Goal: Task Accomplishment & Management: Use online tool/utility

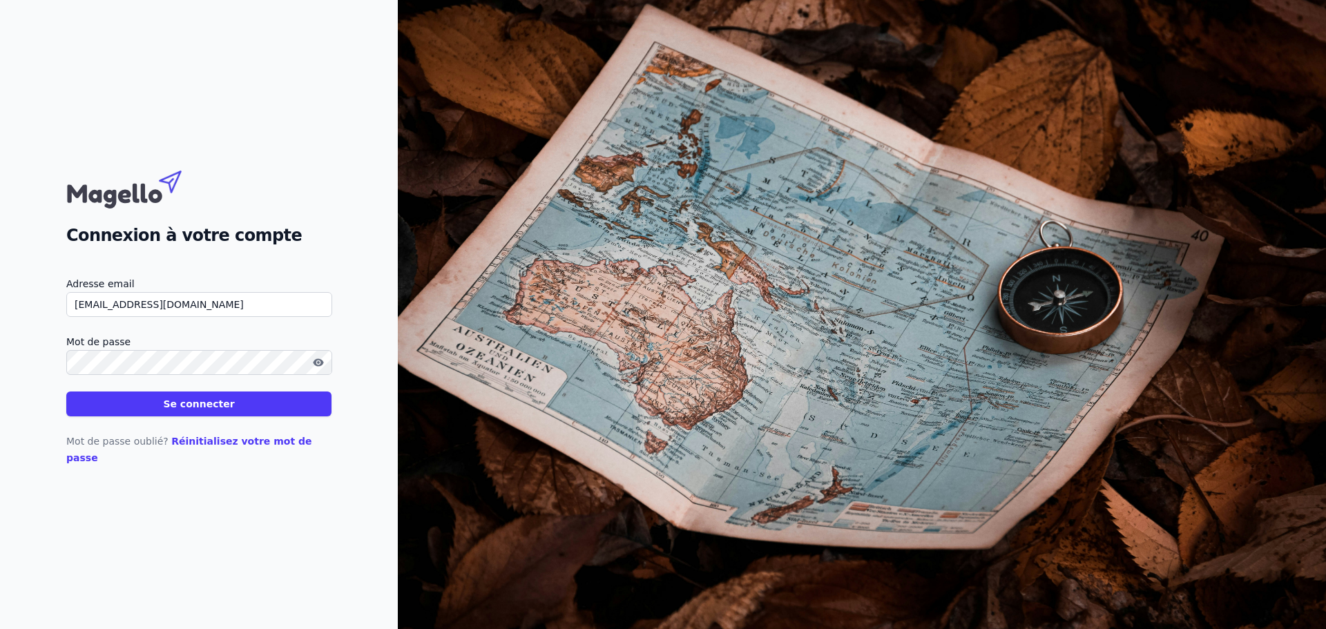
click at [182, 417] on button "Se connecter" at bounding box center [198, 404] width 265 height 25
click at [235, 410] on button "Se connecter" at bounding box center [198, 404] width 265 height 25
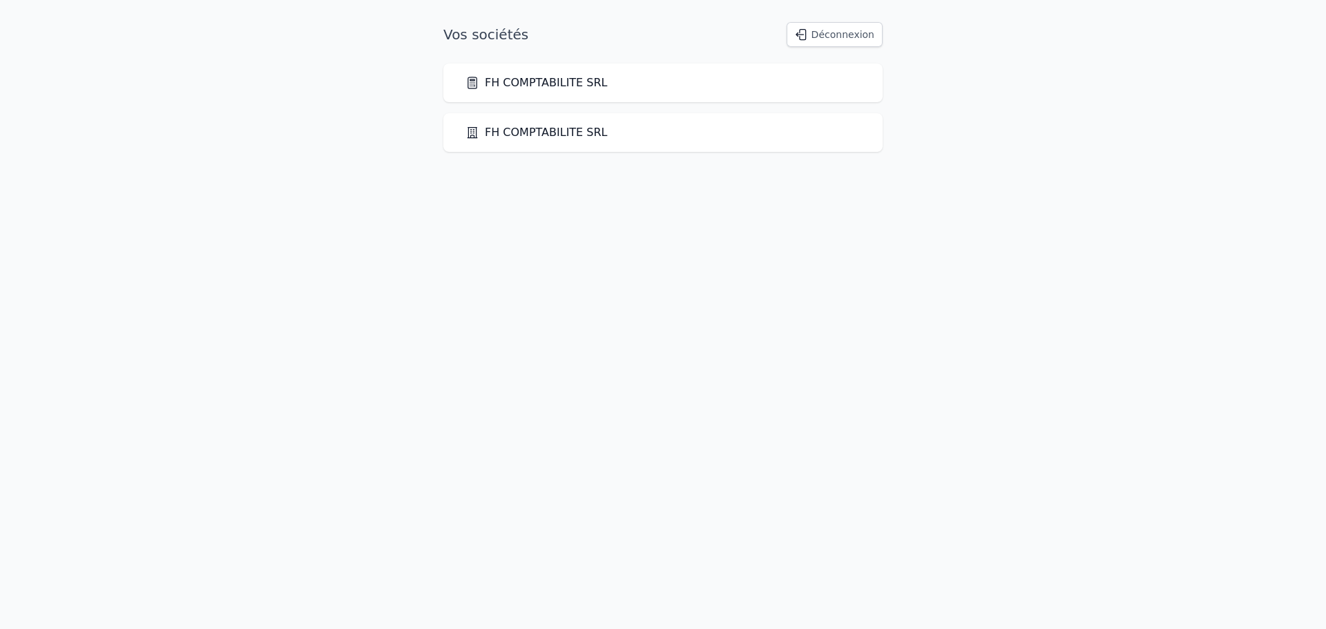
click at [526, 82] on link "FH COMPTABILITE SRL" at bounding box center [537, 83] width 142 height 17
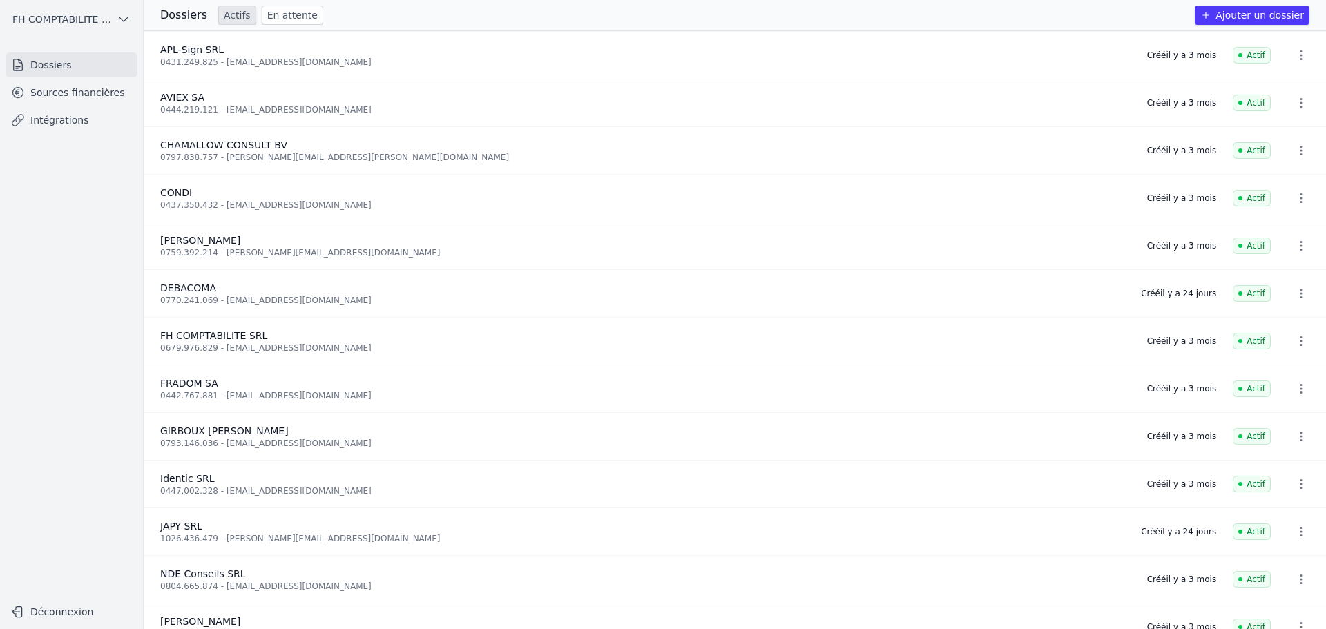
click at [117, 90] on link "Sources financières" at bounding box center [72, 92] width 132 height 25
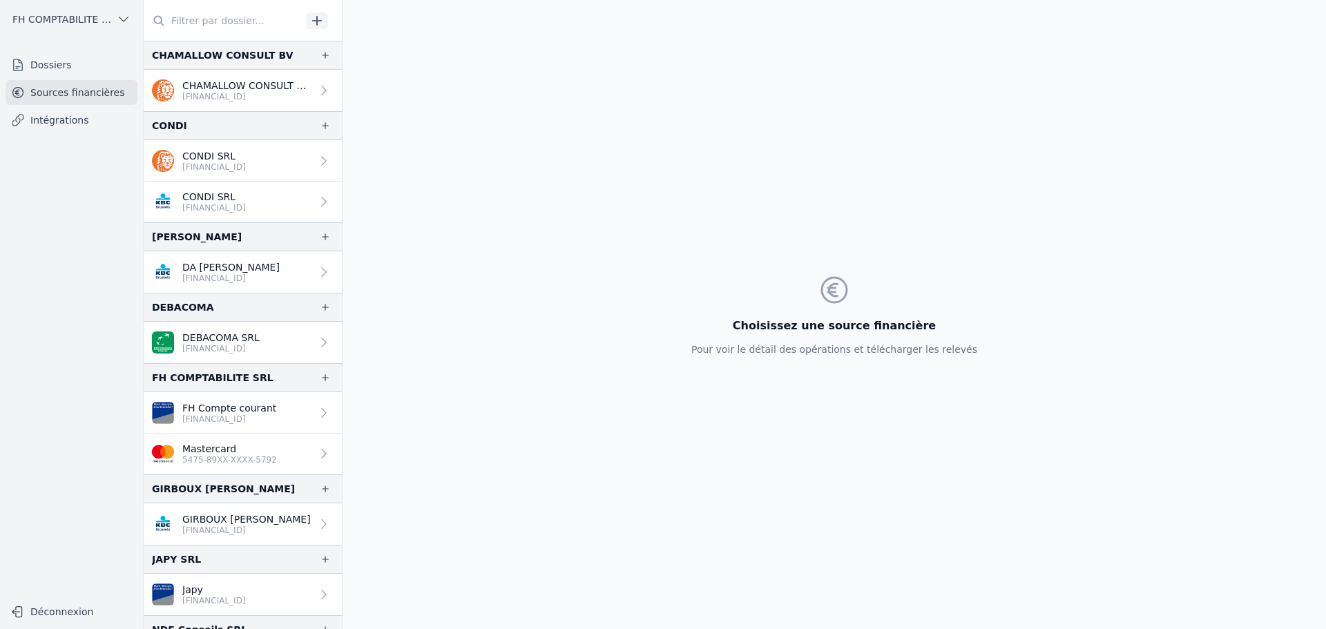
click at [256, 455] on p "5475-89XX-XXXX-5792" at bounding box center [229, 460] width 95 height 11
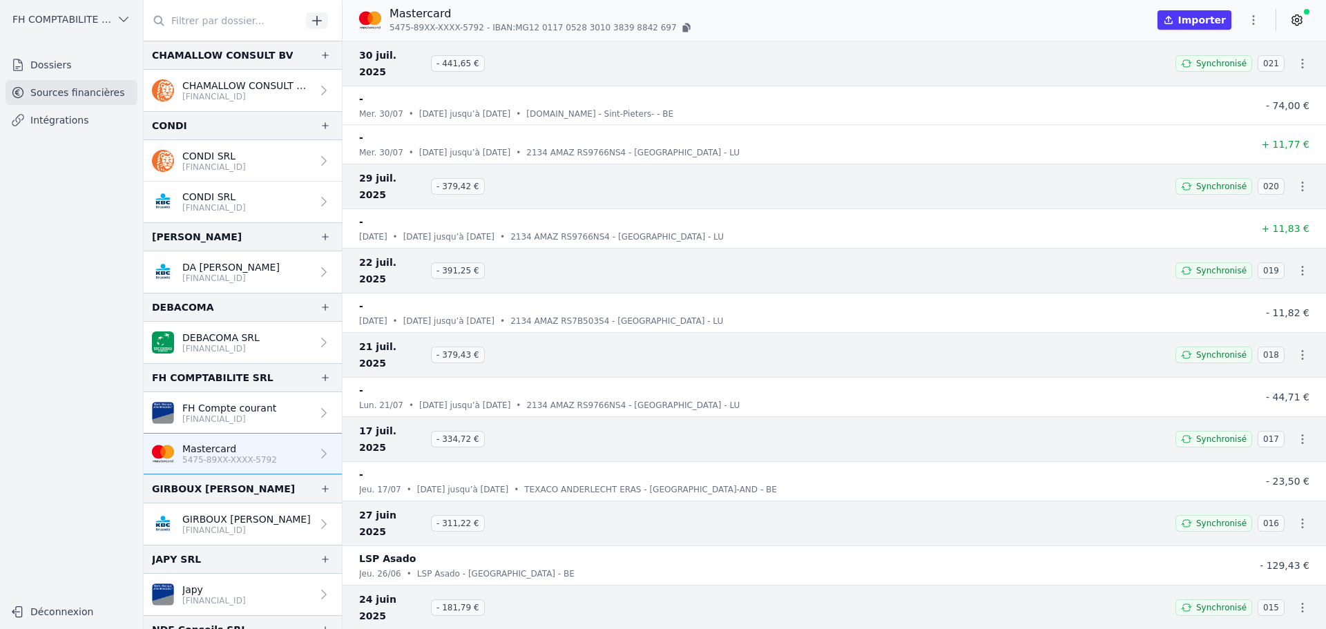
click at [1216, 17] on button "Importer" at bounding box center [1195, 19] width 74 height 19
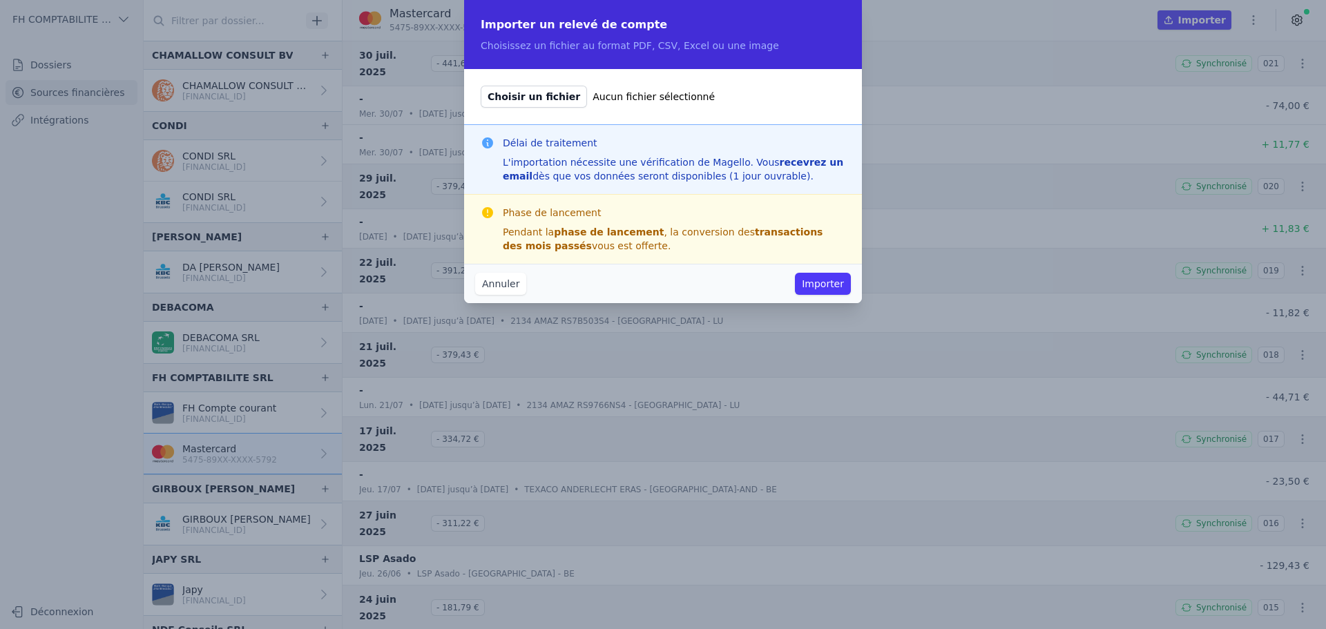
click at [568, 97] on span "Choisir un fichier" at bounding box center [534, 97] width 106 height 22
click at [481, 86] on input "Choisir un fichier Aucun fichier sélectionné" at bounding box center [480, 85] width 1 height 1
type input "C:\fakepath\État des dépenses_7755144818_2025-09-08.pdf"
click at [823, 278] on button "Importer" at bounding box center [823, 284] width 56 height 22
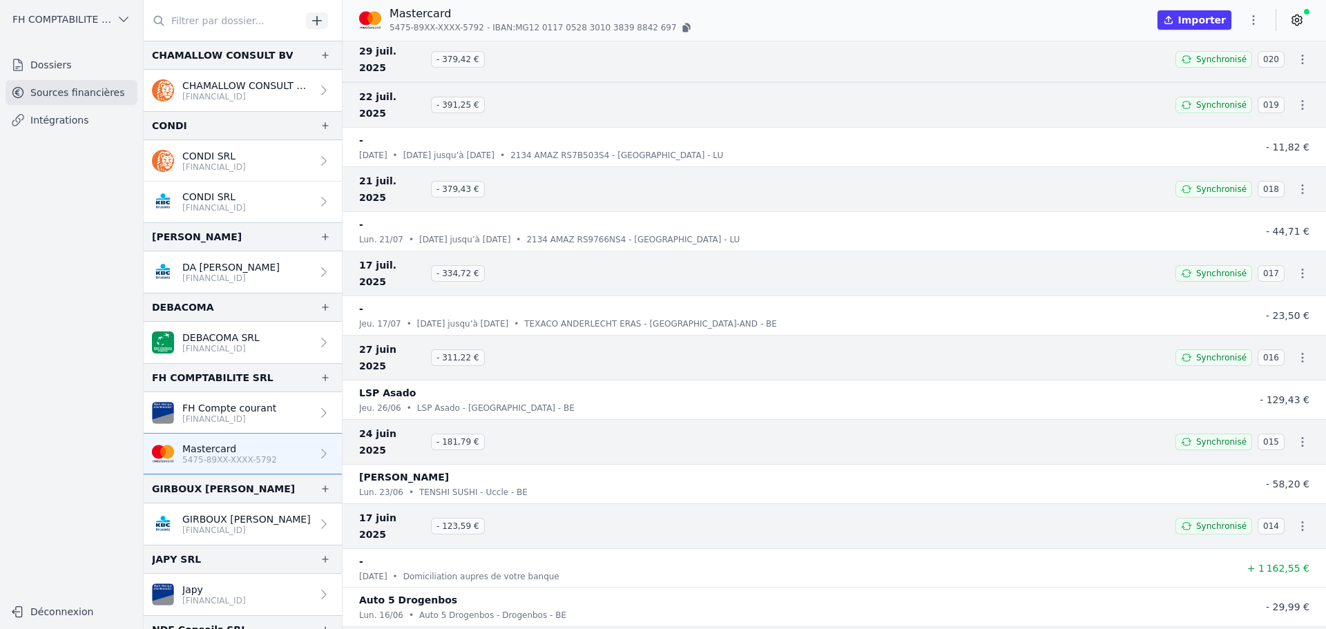
scroll to position [207, 0]
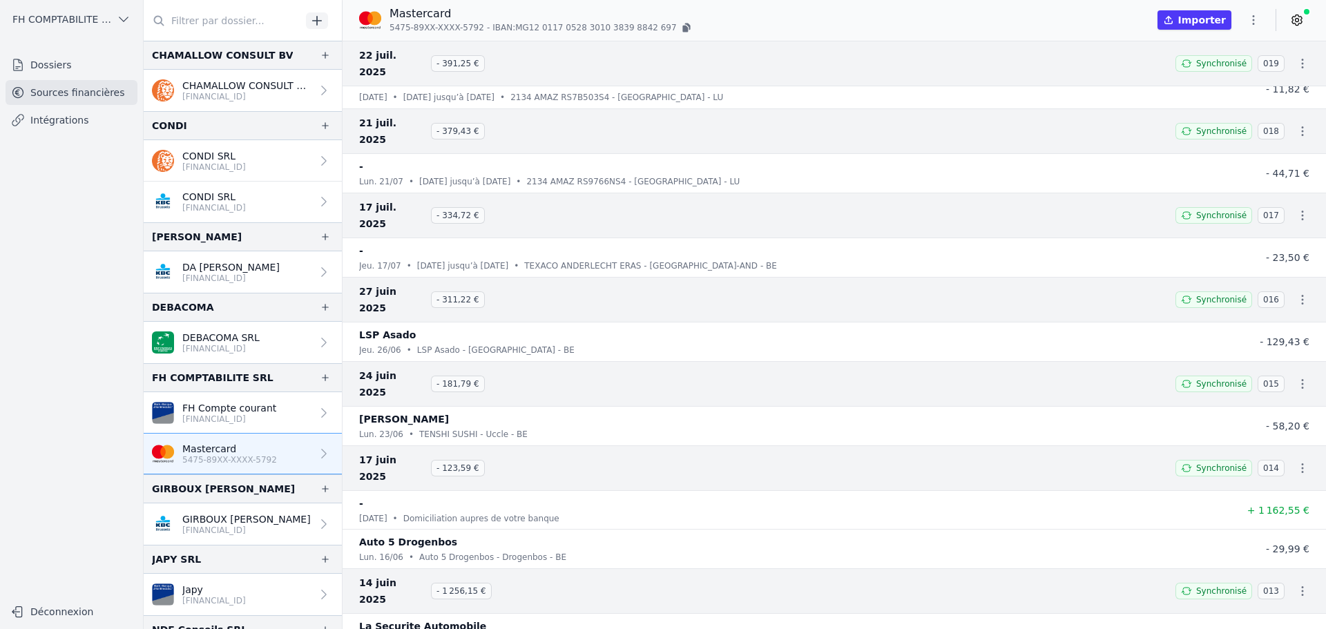
click at [281, 412] on link "FH Compte courant [FINANCIAL_ID]" at bounding box center [243, 412] width 198 height 41
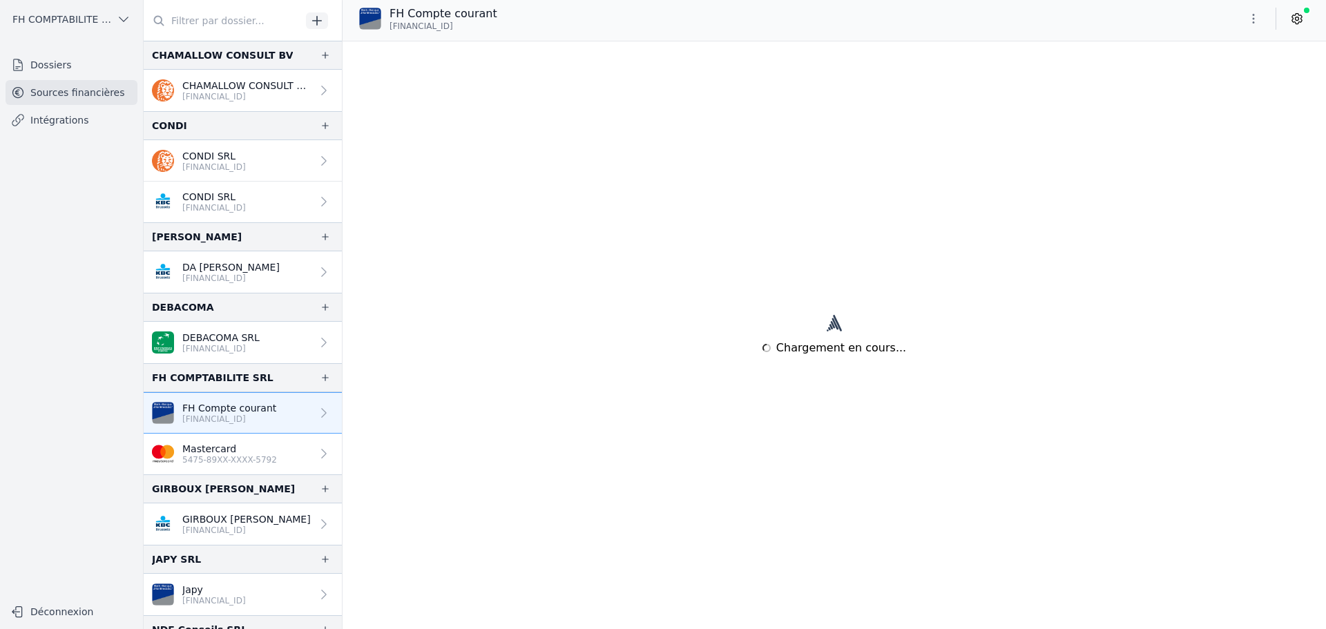
click at [266, 464] on p "5475-89XX-XXXX-5792" at bounding box center [229, 460] width 95 height 11
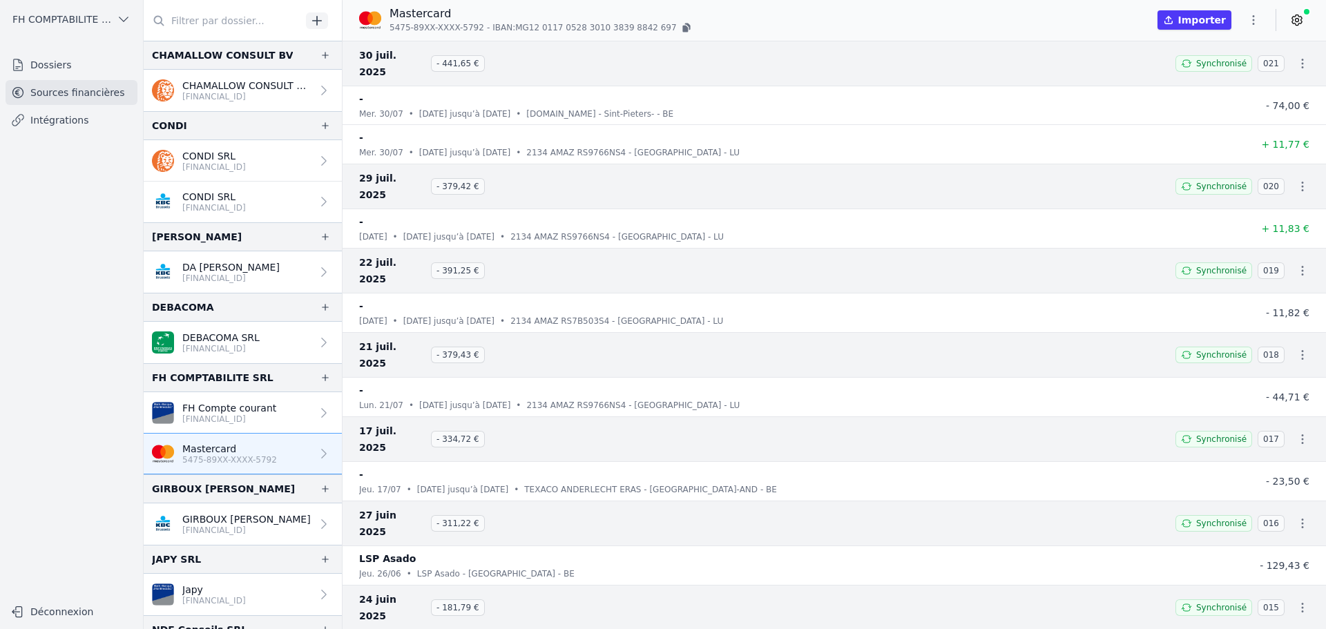
click at [66, 60] on link "Dossiers" at bounding box center [72, 64] width 132 height 25
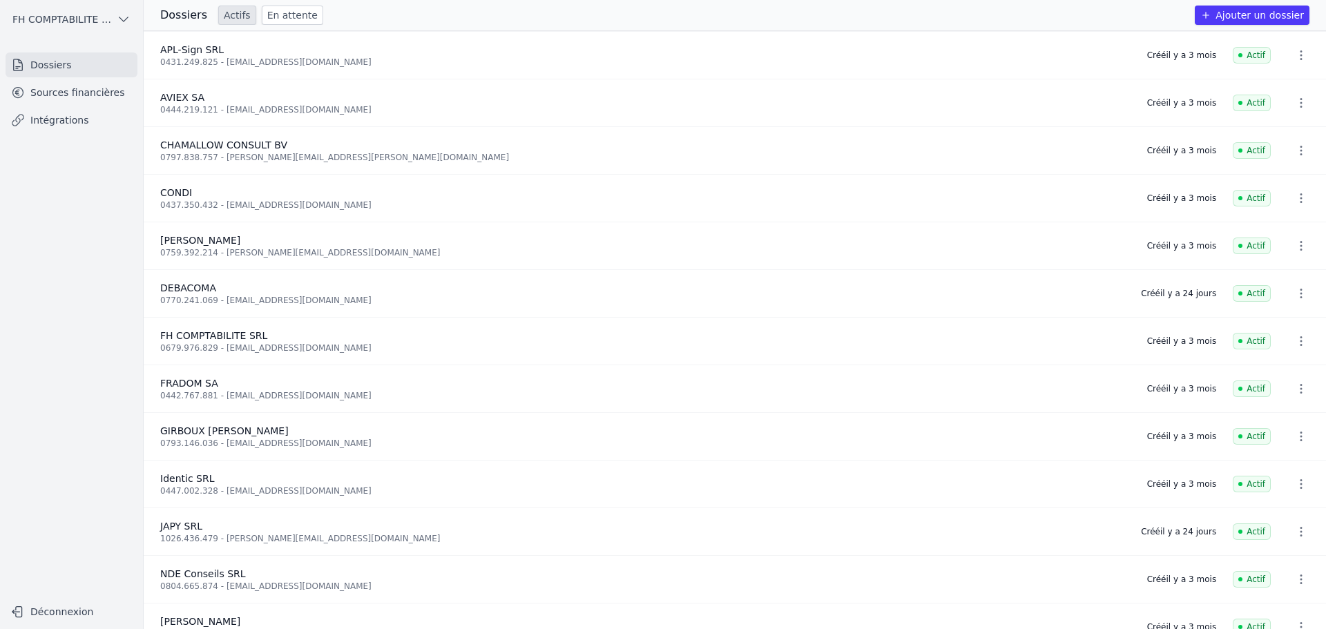
click at [84, 94] on link "Sources financières" at bounding box center [72, 92] width 132 height 25
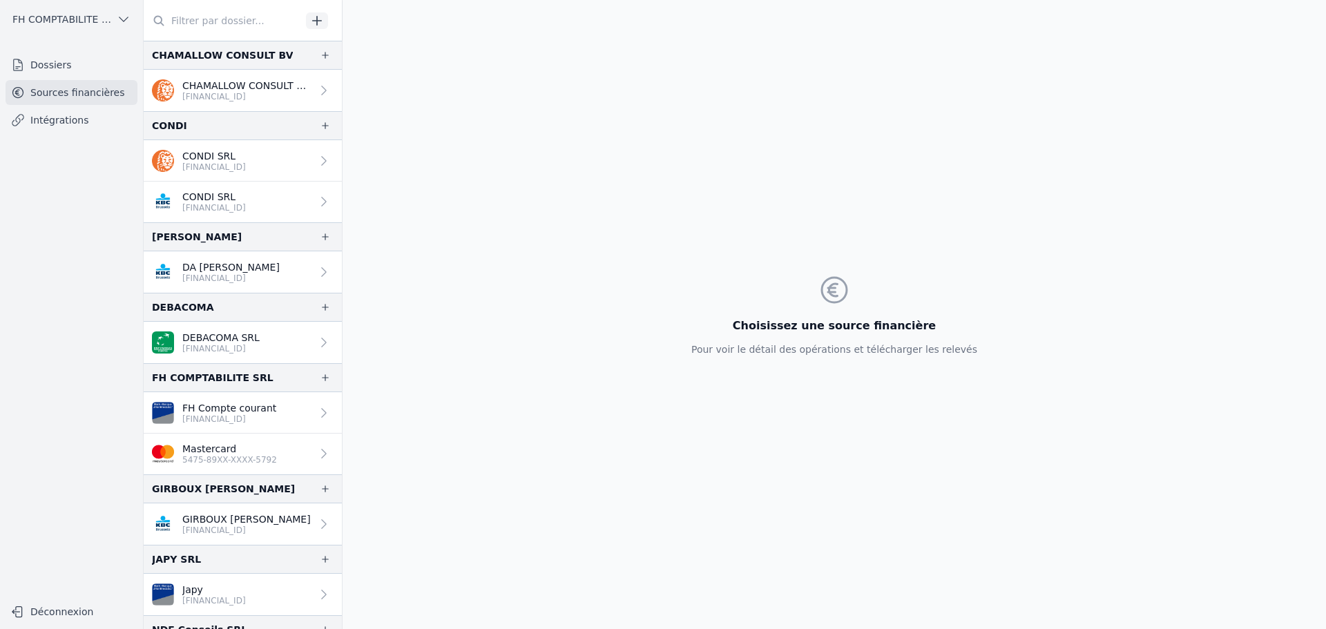
click at [93, 71] on link "Dossiers" at bounding box center [72, 64] width 132 height 25
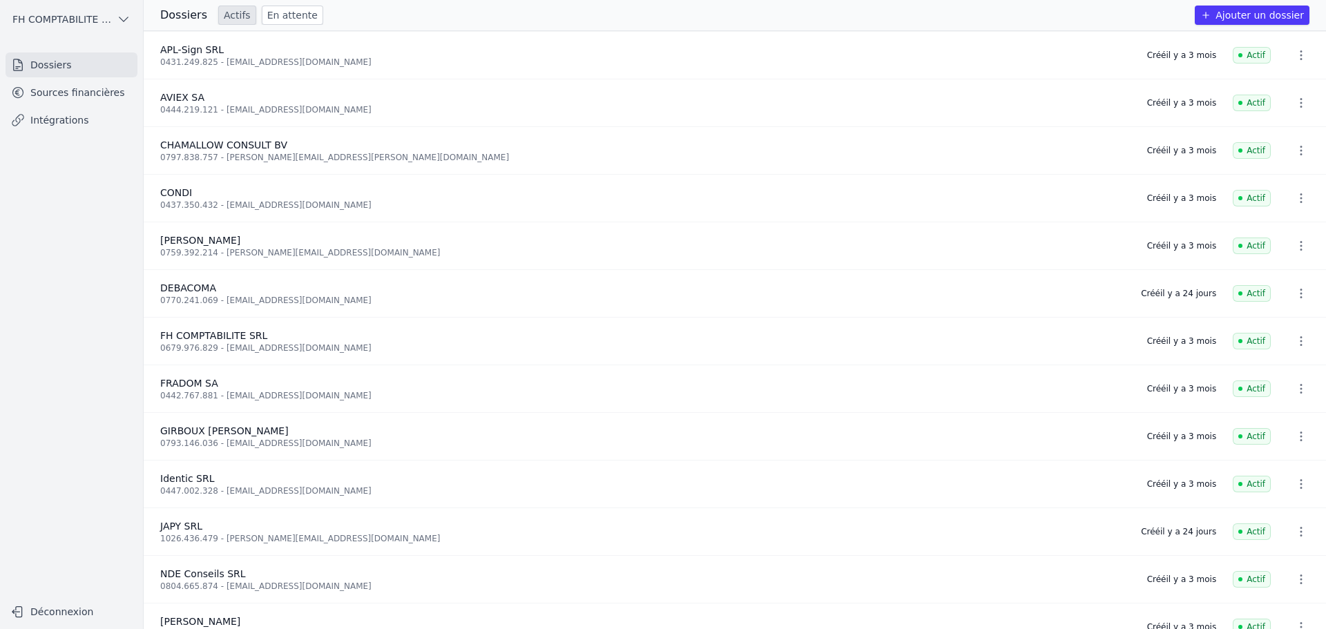
click at [265, 22] on link "En attente" at bounding box center [292, 15] width 61 height 19
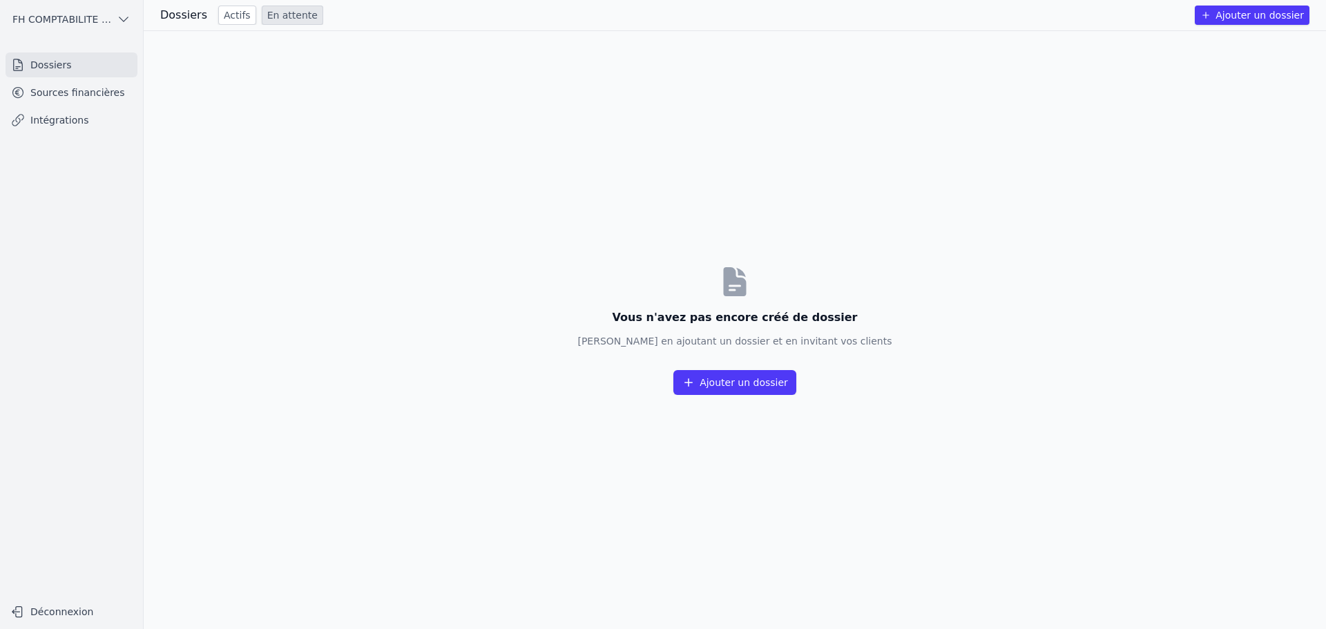
click at [218, 14] on link "Actifs" at bounding box center [237, 15] width 38 height 19
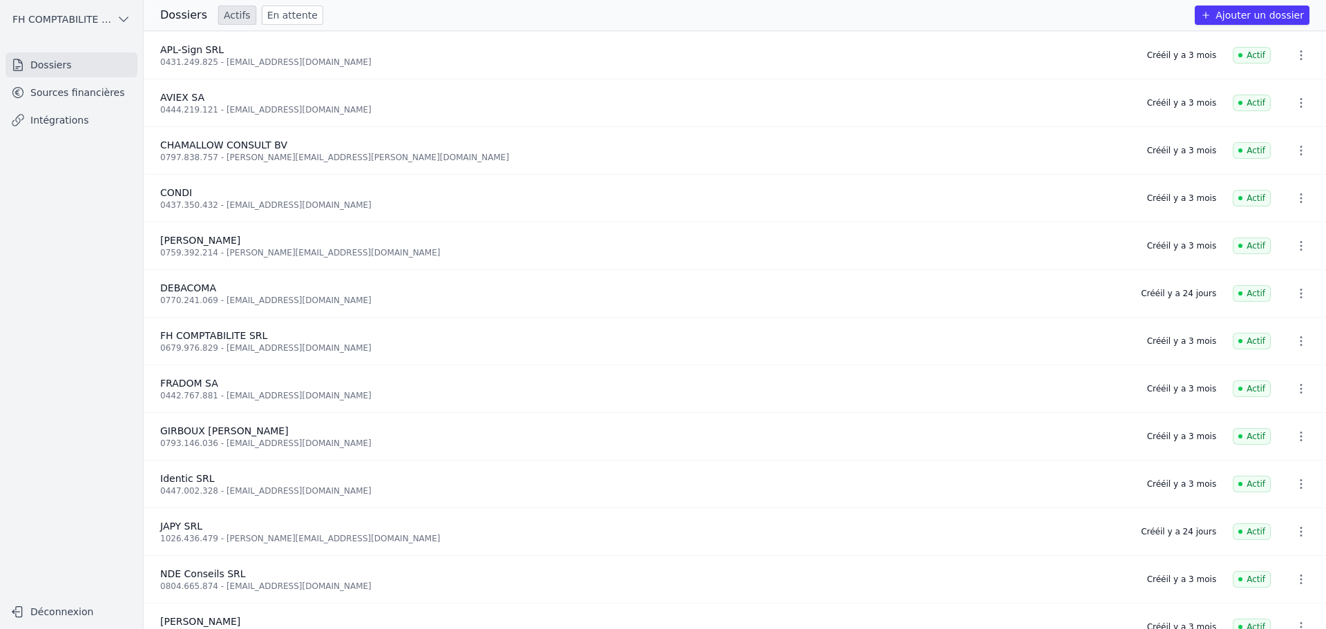
click at [96, 95] on link "Sources financières" at bounding box center [72, 92] width 132 height 25
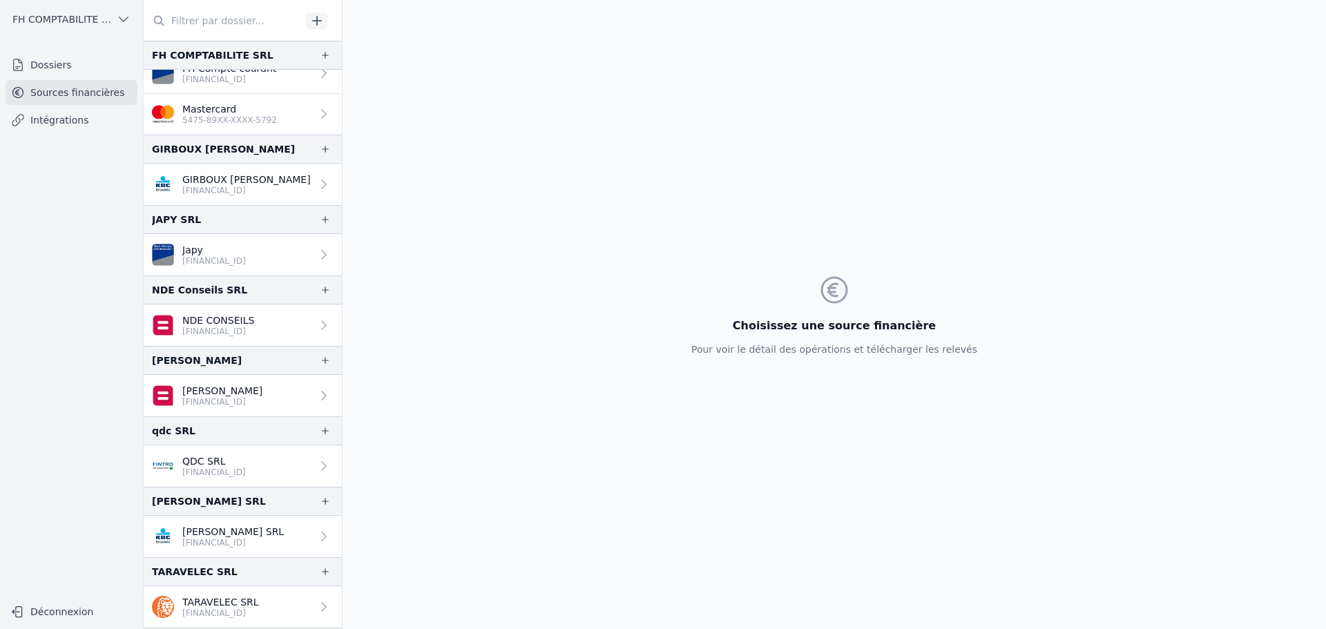
scroll to position [345, 0]
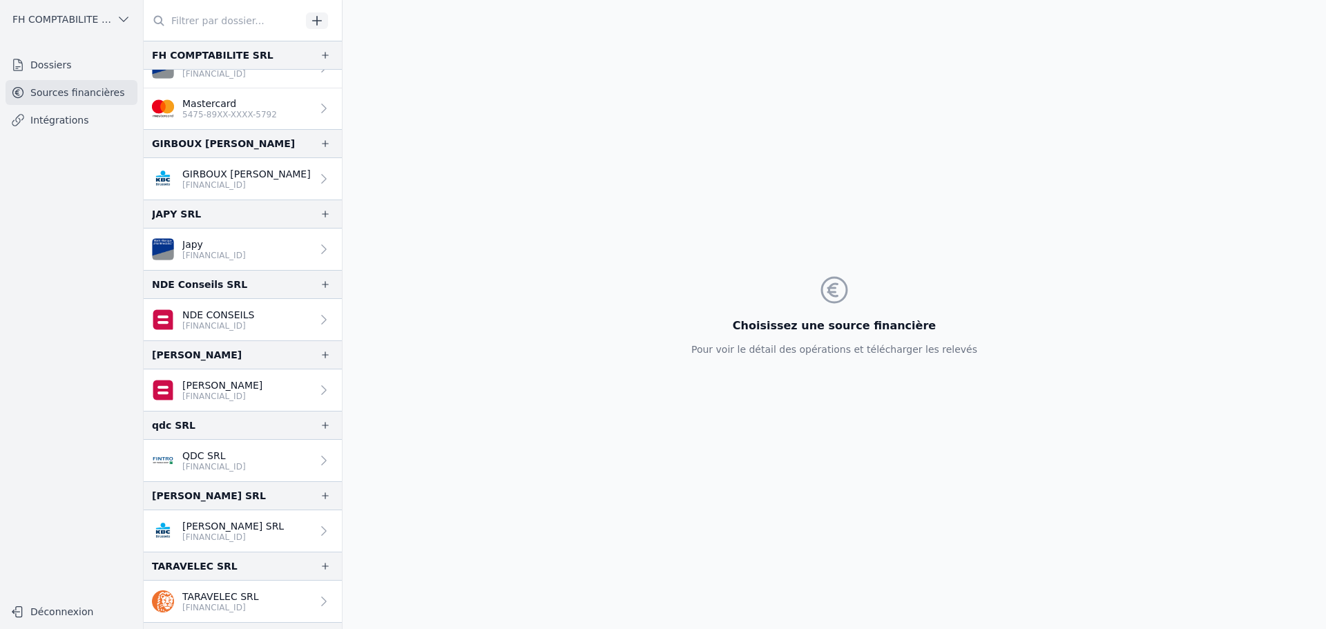
click at [280, 108] on link "Mastercard 5475-89XX-XXXX-5792" at bounding box center [243, 108] width 198 height 41
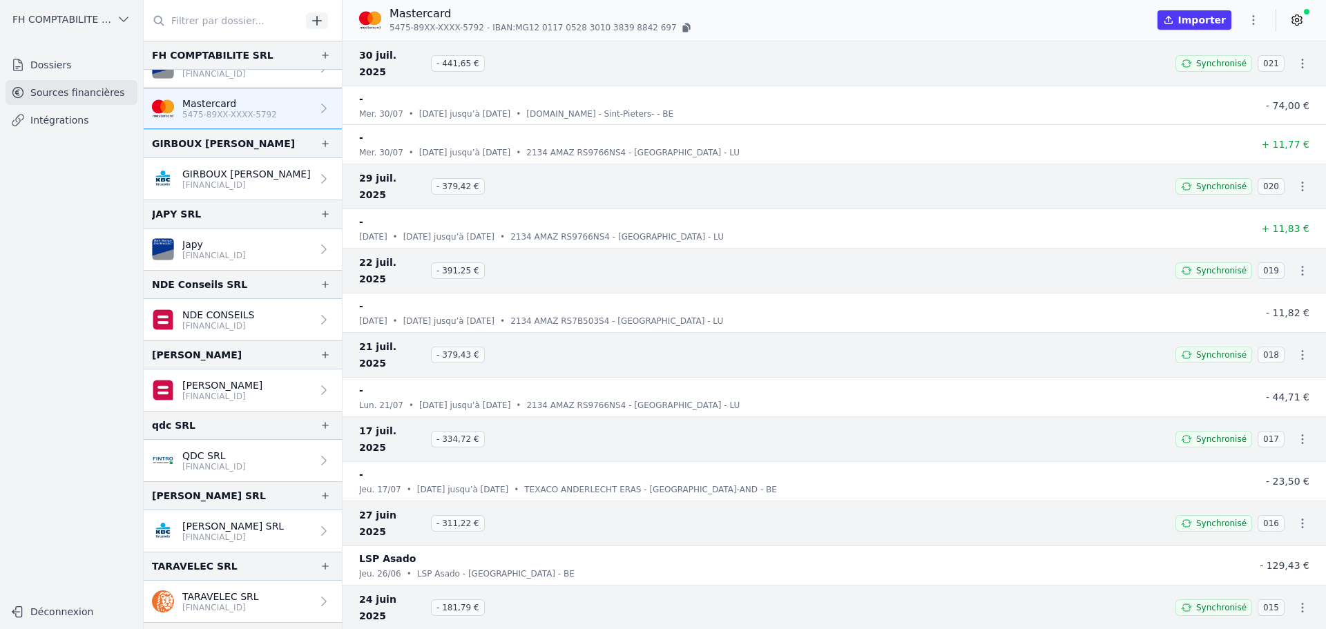
click at [1248, 15] on icon "button" at bounding box center [1254, 20] width 14 height 14
click at [1109, 34] on div at bounding box center [663, 314] width 1326 height 629
click at [1297, 24] on icon at bounding box center [1297, 20] width 14 height 14
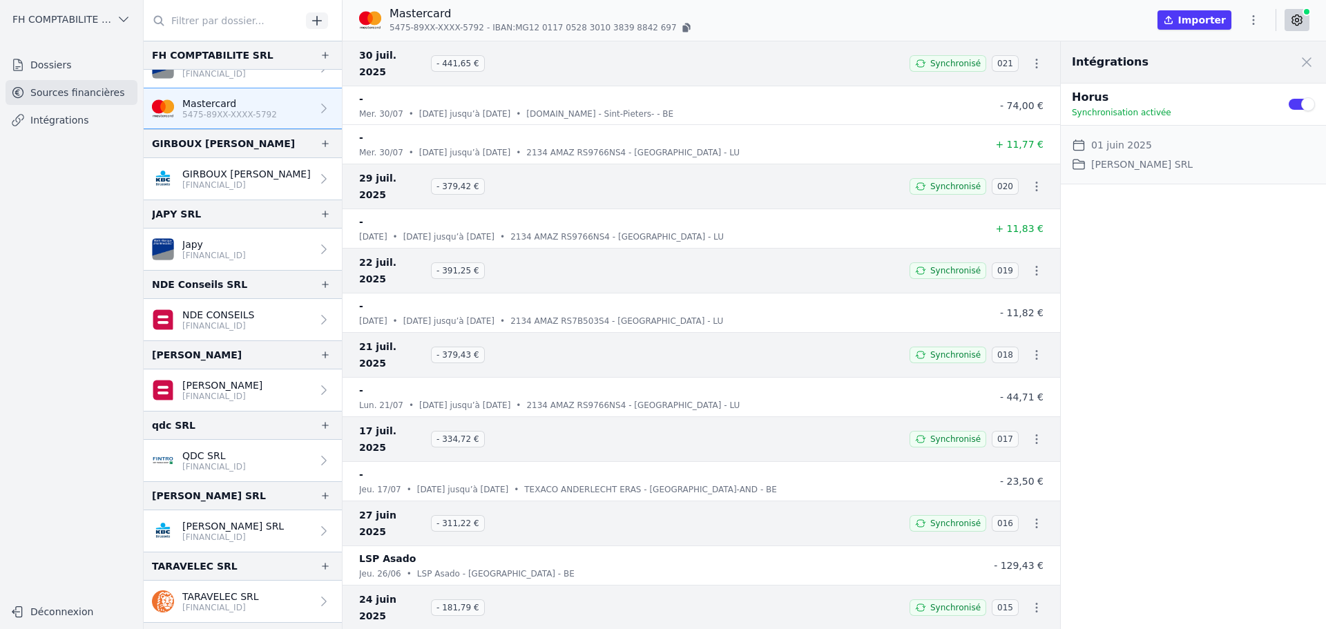
click at [1200, 238] on div "Intégrations Close panel Horus Synchronisation activée Use setting Date de débu…" at bounding box center [1193, 335] width 265 height 588
click at [667, 14] on div "Mastercard 5475-89XX-XXXX-5792 - IBAN: MG12 [FINANCIAL_ID] [FINANCIAL_ID]" at bounding box center [531, 20] width 345 height 29
click at [61, 104] on link "Sources financières" at bounding box center [72, 92] width 132 height 25
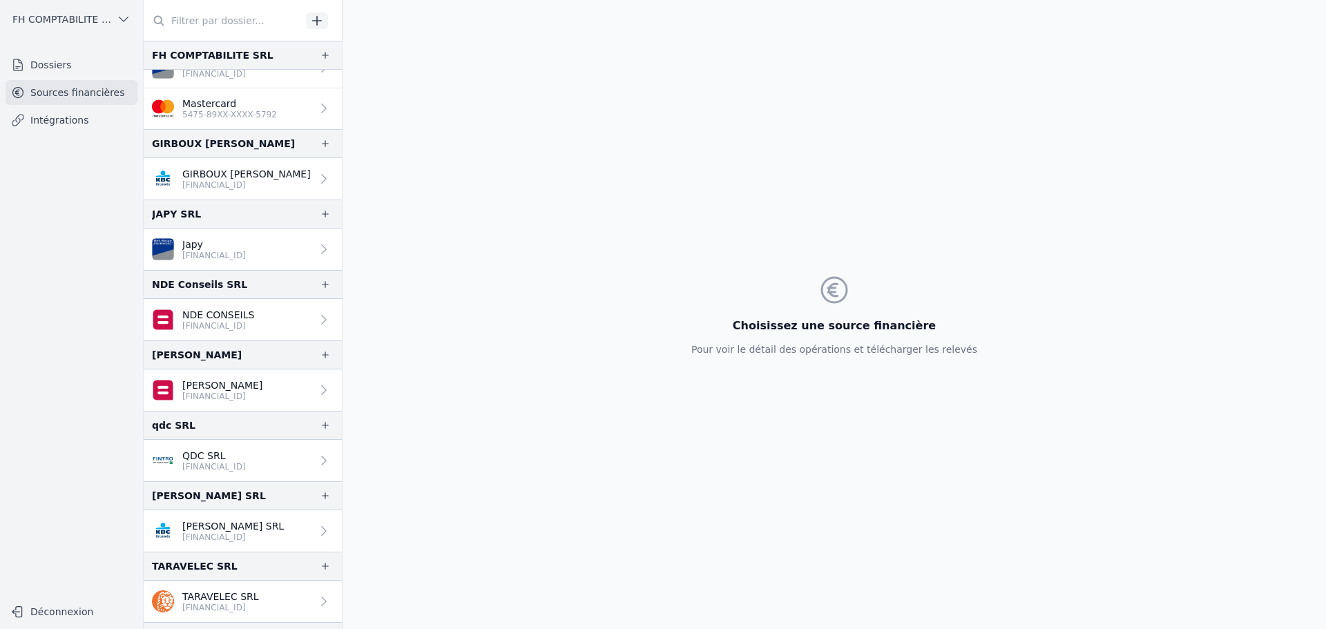
click at [61, 117] on link "Intégrations" at bounding box center [72, 120] width 132 height 25
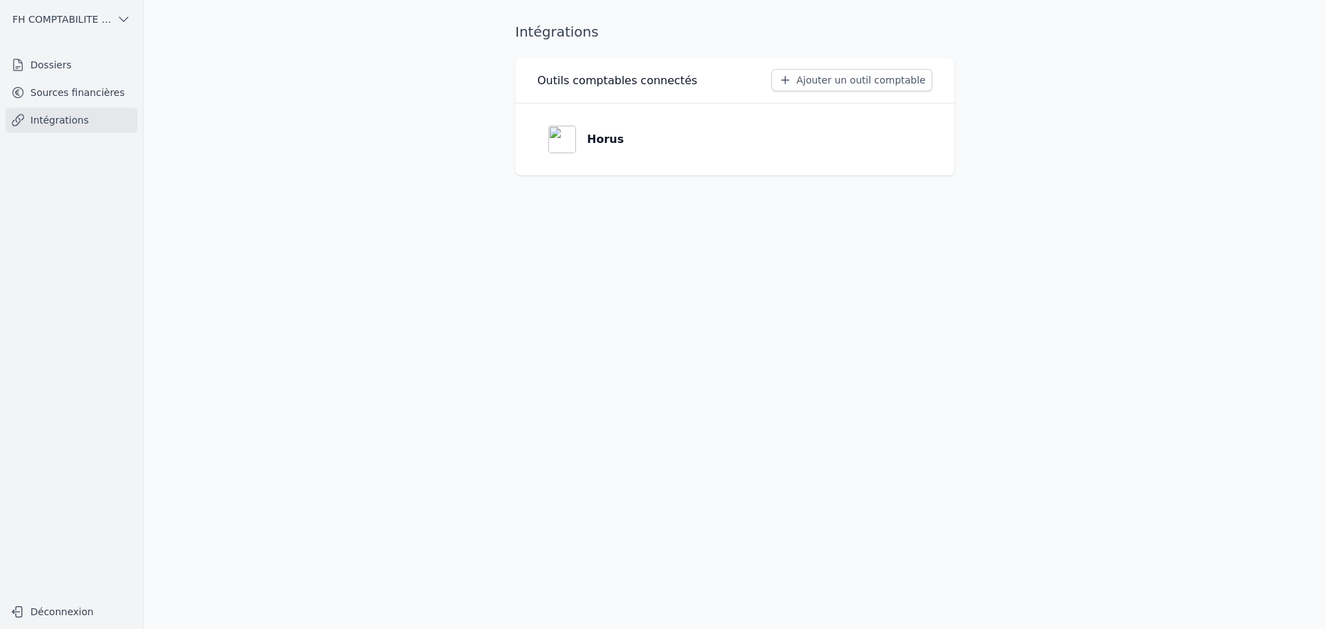
click at [67, 106] on ul "Dossiers Sources financières Intégrations" at bounding box center [72, 92] width 132 height 80
click at [105, 89] on link "Sources financières" at bounding box center [72, 92] width 132 height 25
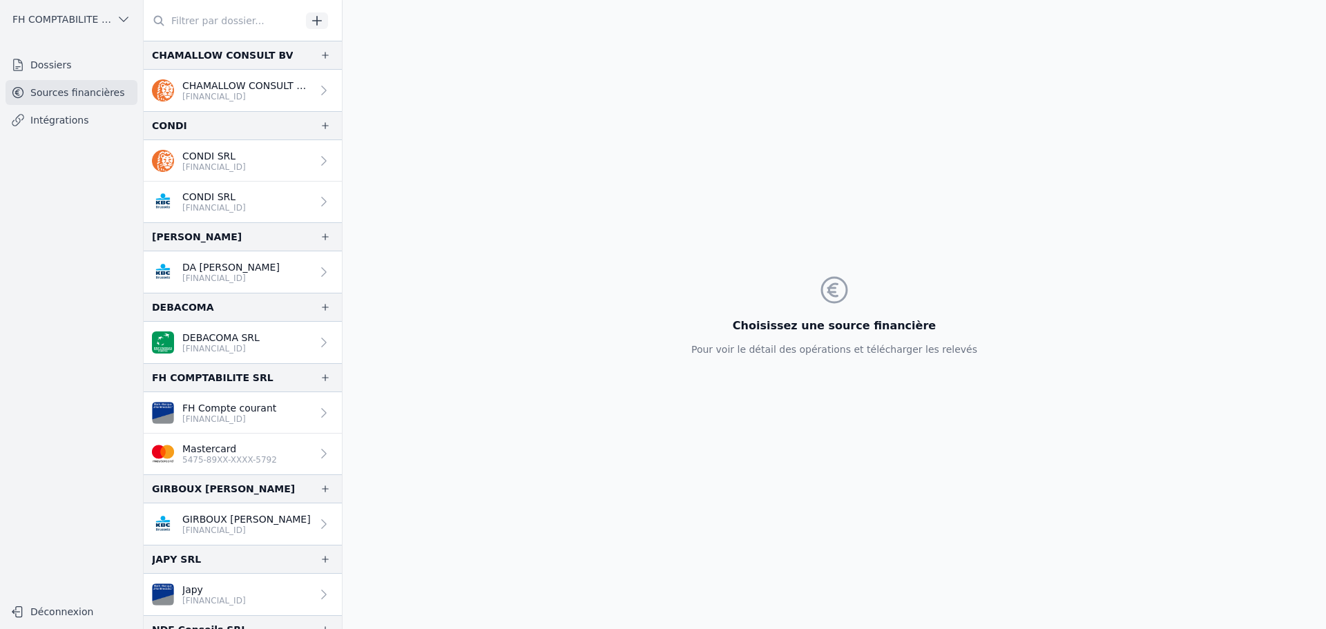
click at [289, 441] on link "Mastercard 5475-89XX-XXXX-5792" at bounding box center [243, 454] width 198 height 41
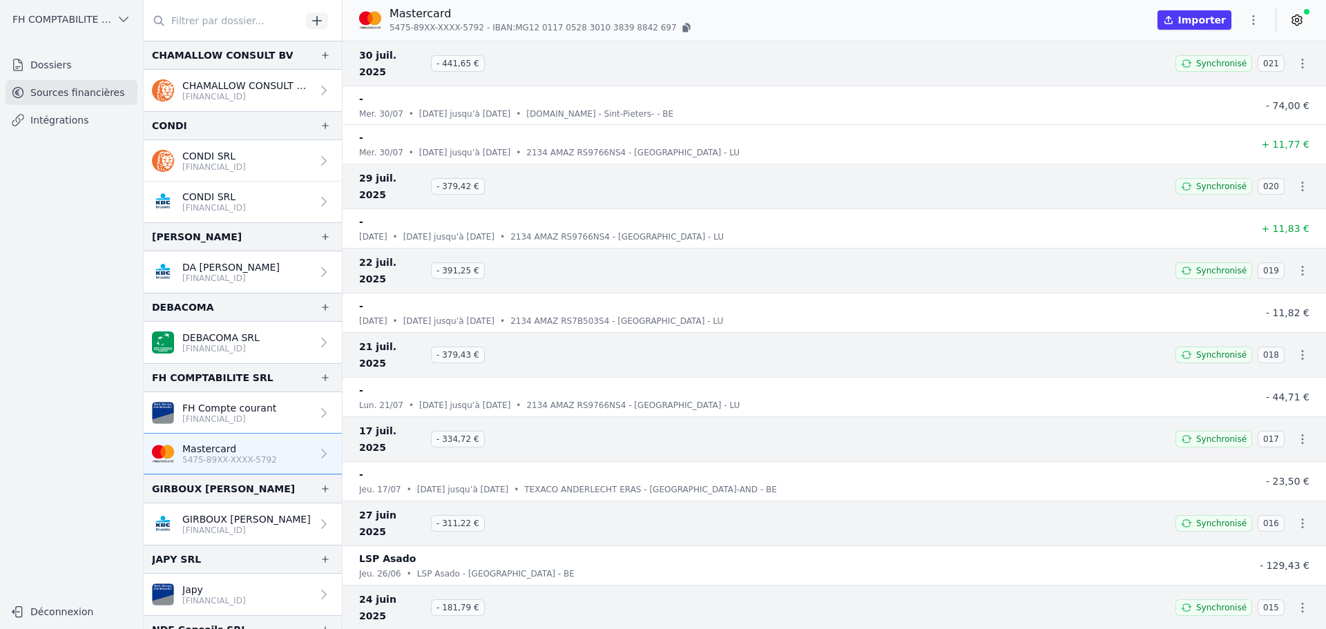
click at [1228, 23] on button "Importer" at bounding box center [1195, 19] width 74 height 19
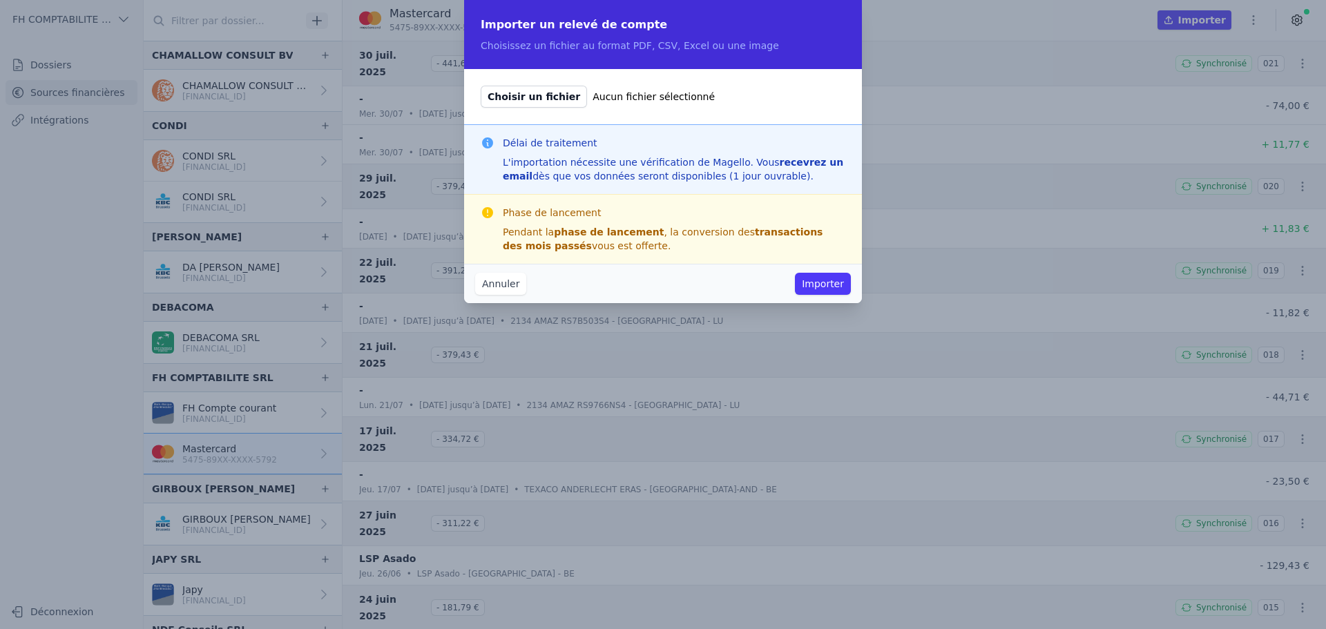
click at [524, 93] on span "Choisir un fichier" at bounding box center [534, 97] width 106 height 22
click at [481, 86] on input "Choisir un fichier Aucun fichier sélectionné" at bounding box center [480, 85] width 1 height 1
type input "C:\fakepath\État des dépenses_7755144818_2025-09-08.pdf"
click at [829, 287] on button "Importer" at bounding box center [823, 284] width 56 height 22
